Goal: Transaction & Acquisition: Purchase product/service

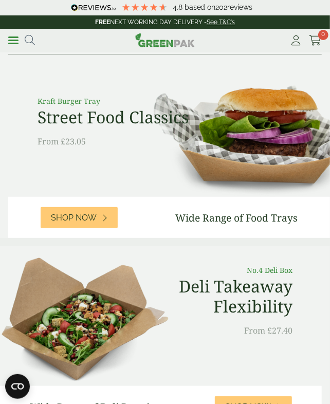
click at [13, 40] on span at bounding box center [13, 41] width 10 height 2
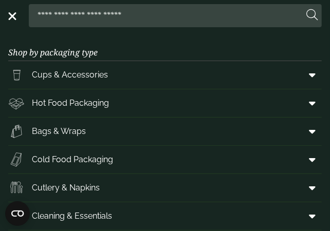
click at [53, 113] on link "Hot Food Packaging" at bounding box center [164, 103] width 313 height 28
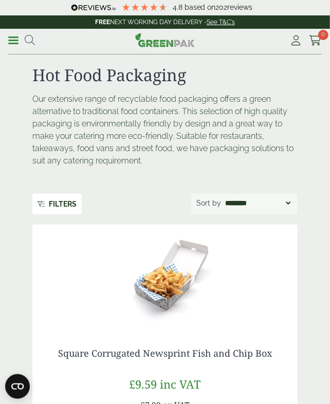
click at [11, 42] on link "Menu" at bounding box center [13, 39] width 10 height 10
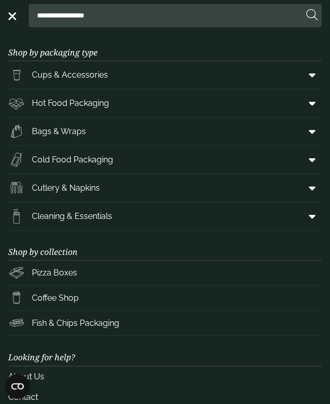
click at [310, 108] on span at bounding box center [309, 103] width 23 height 20
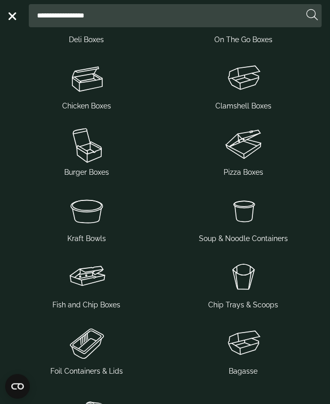
scroll to position [216, 0]
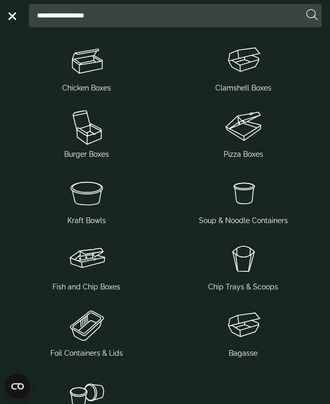
click at [83, 198] on img at bounding box center [86, 192] width 148 height 41
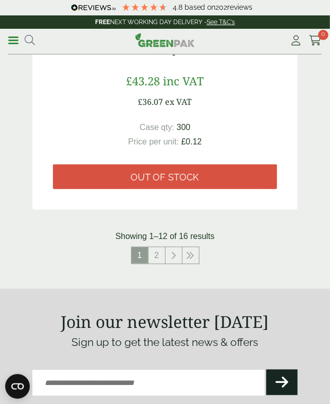
scroll to position [3557, 0]
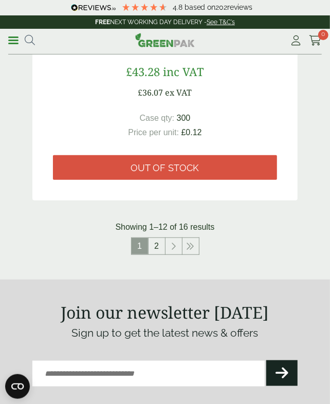
click at [154, 245] on link "2" at bounding box center [156, 246] width 16 height 16
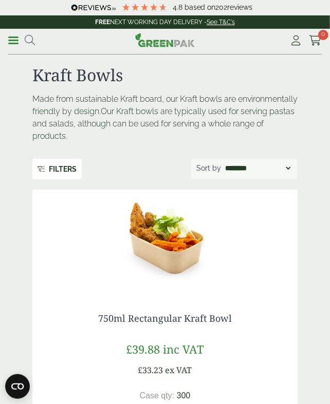
click at [13, 43] on link "Menu" at bounding box center [13, 39] width 10 height 10
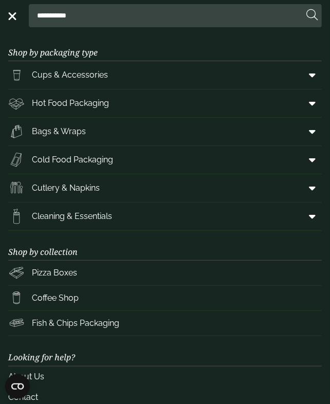
click at [310, 104] on icon at bounding box center [312, 103] width 7 height 10
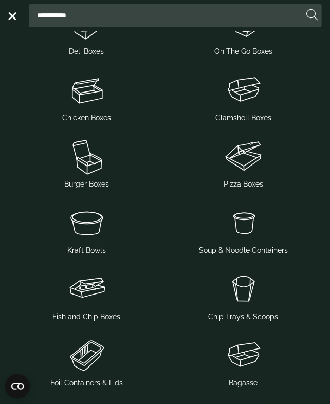
scroll to position [186, 0]
click at [239, 237] on img at bounding box center [243, 222] width 148 height 41
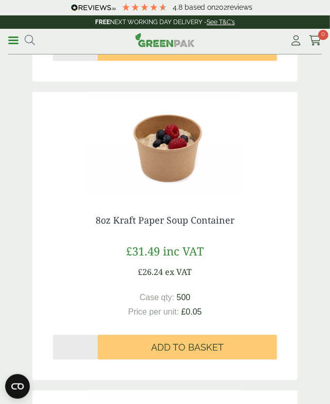
scroll to position [435, 0]
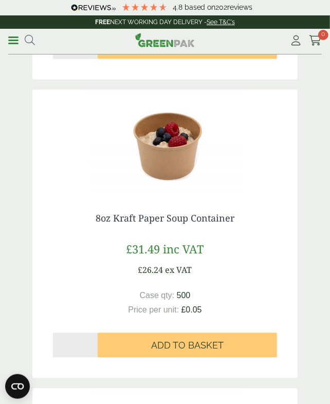
click at [153, 150] on img at bounding box center [164, 141] width 265 height 103
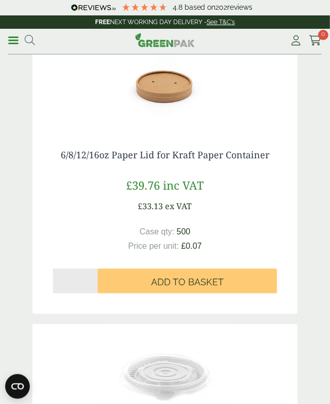
scroll to position [1396, 0]
